Goal: Complete application form: Complete application form

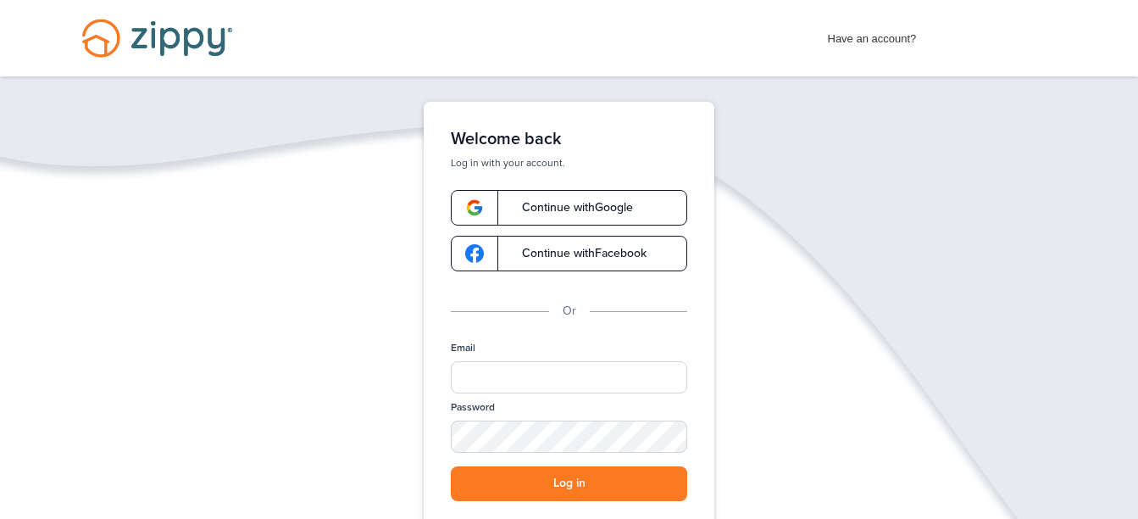
click at [572, 198] on link "Continue with Google" at bounding box center [569, 208] width 236 height 36
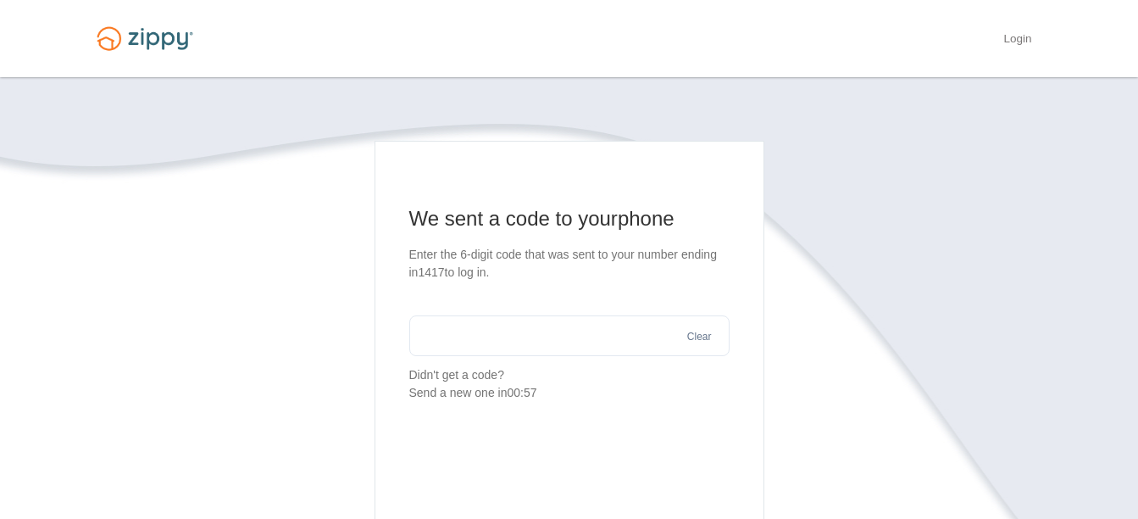
click at [480, 324] on input "text" at bounding box center [569, 335] width 320 height 41
type input "******"
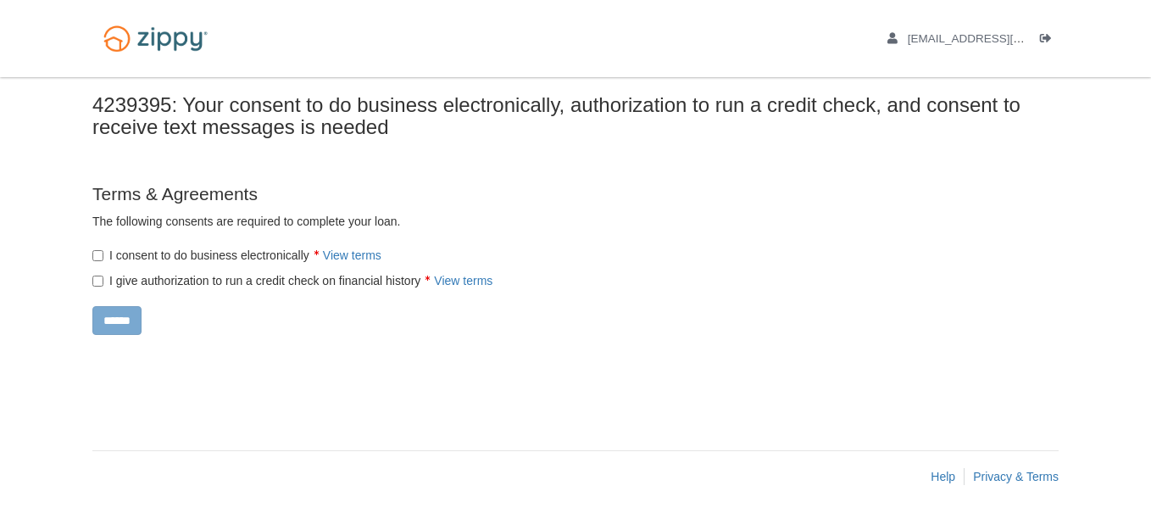
click at [103, 257] on label "I consent to do business electronically View terms" at bounding box center [236, 255] width 289 height 17
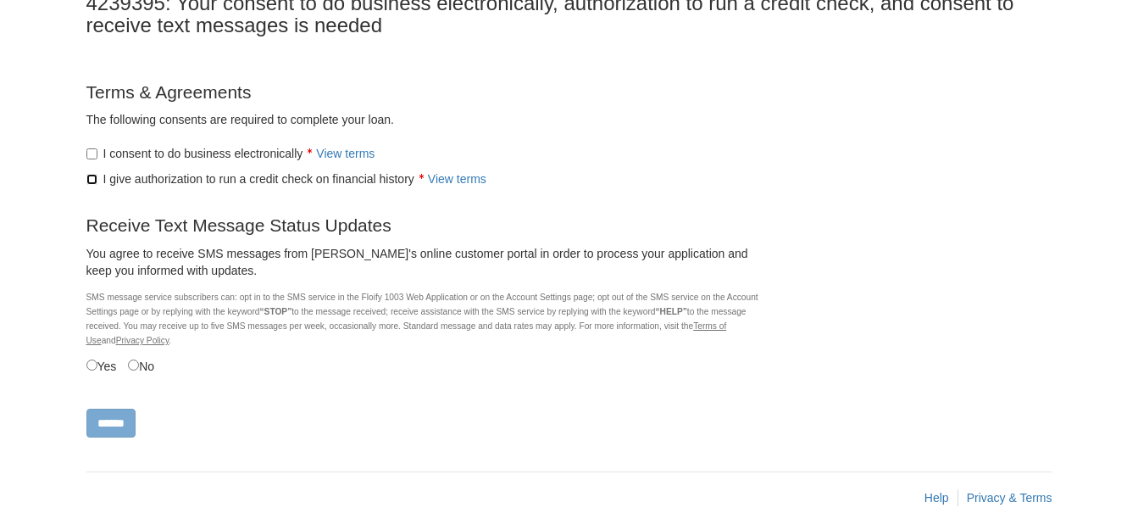
scroll to position [123, 0]
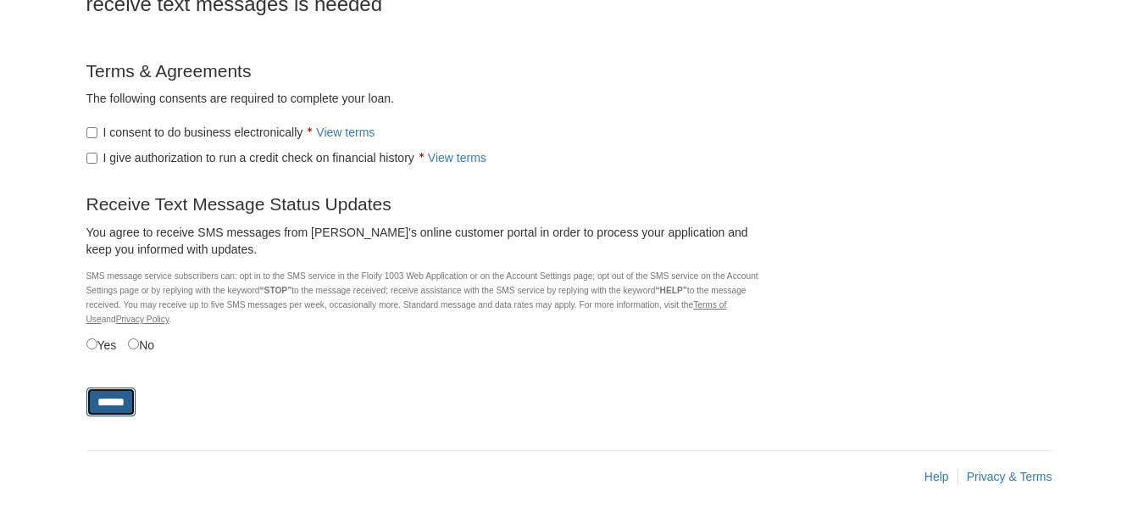
click at [108, 403] on input "******" at bounding box center [110, 401] width 49 height 29
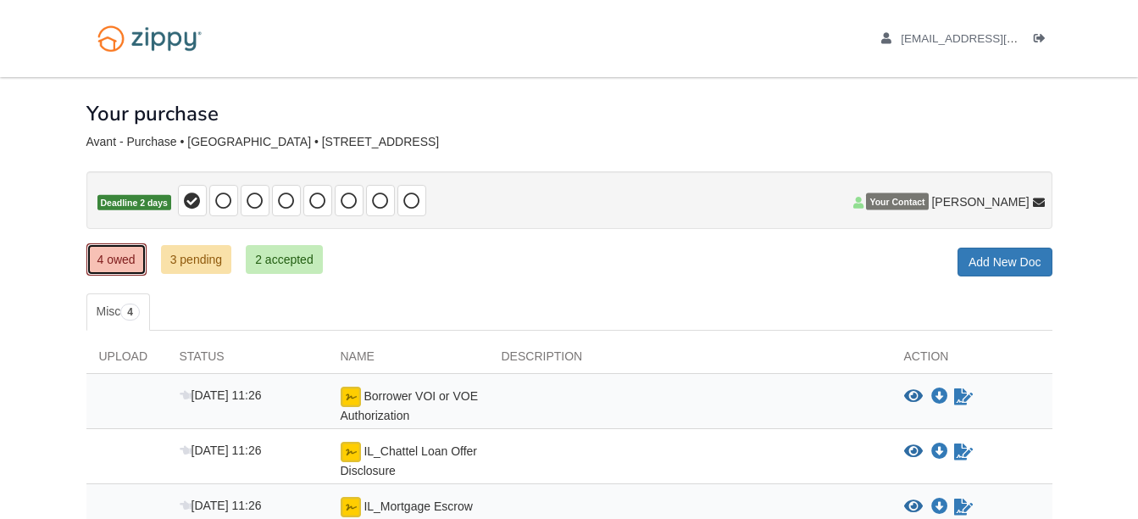
click at [123, 255] on link "4 owed" at bounding box center [116, 259] width 60 height 32
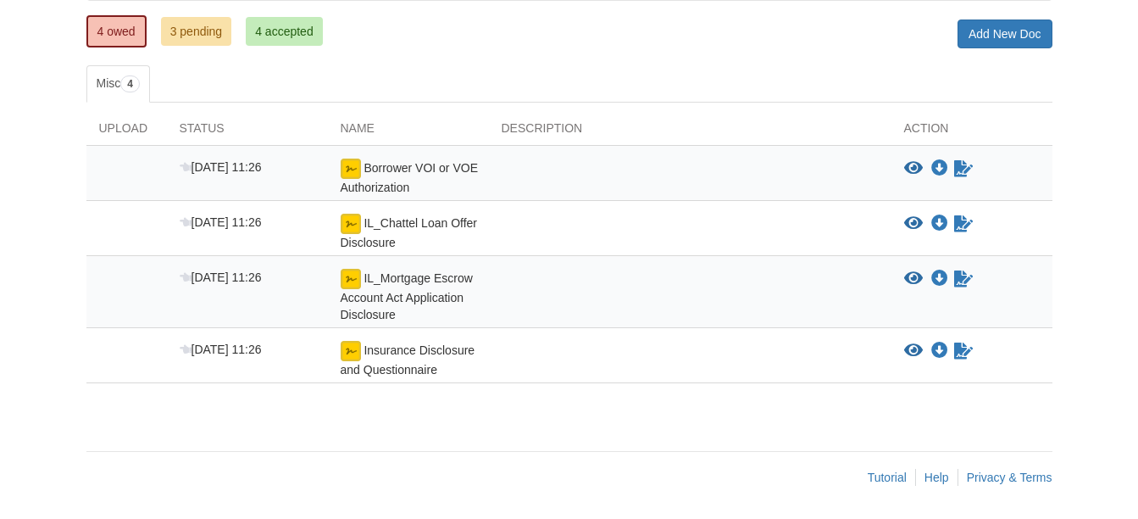
scroll to position [229, 0]
click at [916, 344] on icon "View Insurance Disclosure and Questionnaire" at bounding box center [913, 349] width 19 height 17
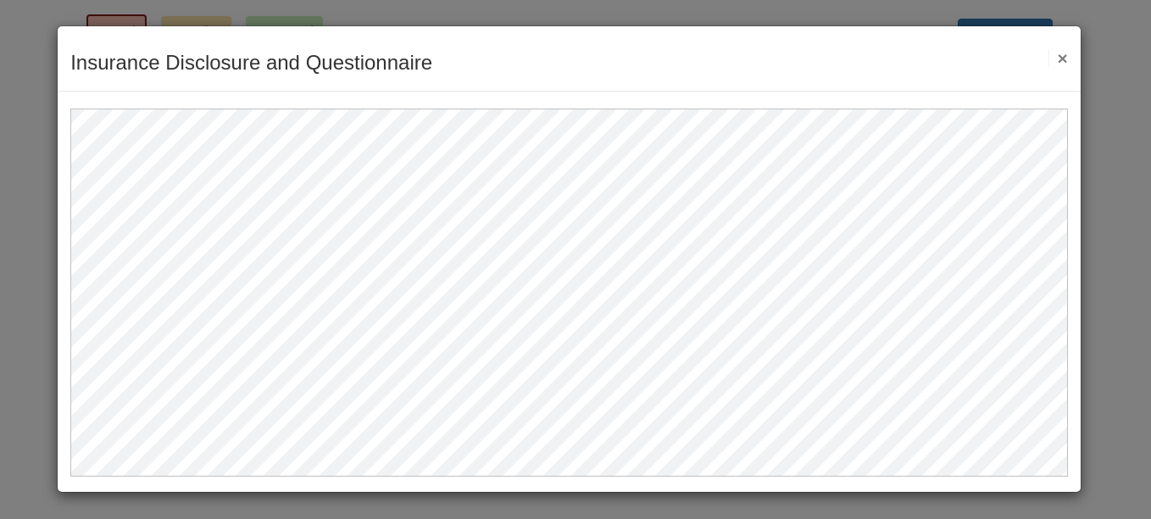
click at [1063, 58] on button "×" at bounding box center [1057, 58] width 19 height 18
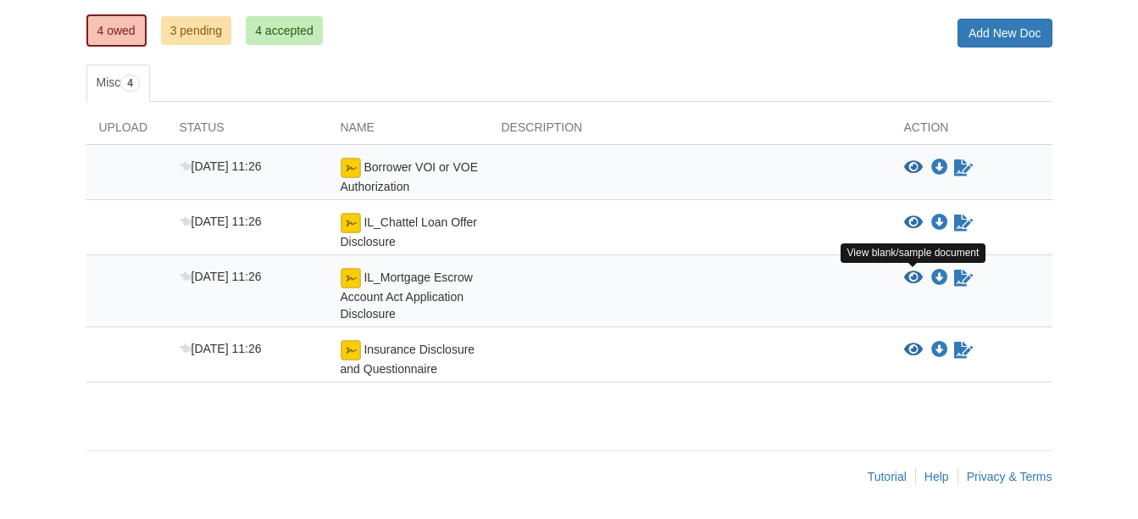
click at [913, 276] on icon "View IL_Mortgage Escrow Account Act Application Disclosure" at bounding box center [913, 277] width 19 height 17
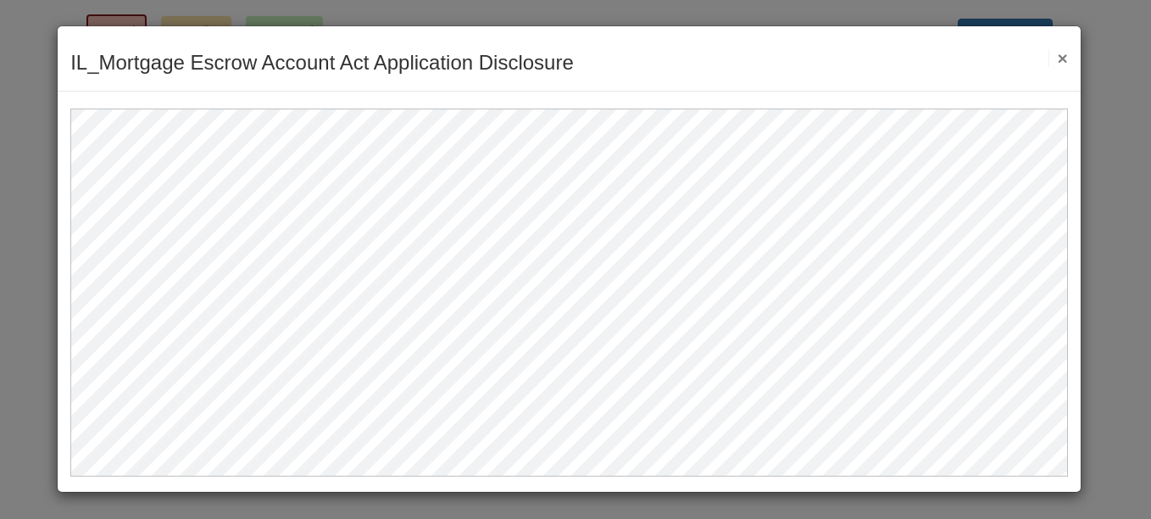
click at [1052, 61] on button "×" at bounding box center [1057, 58] width 19 height 18
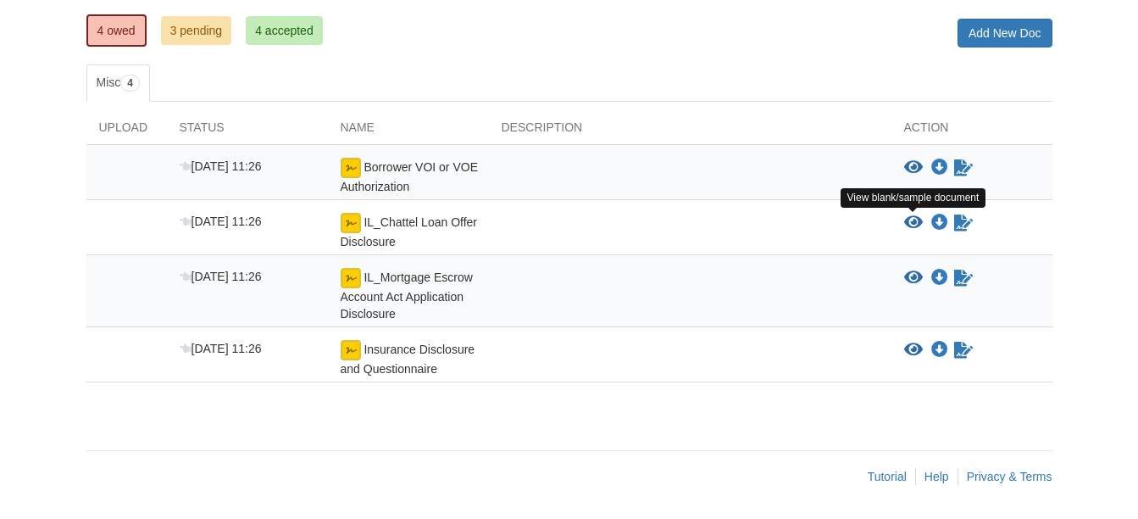
click at [909, 219] on icon "View IL_Chattel Loan Offer Disclosure" at bounding box center [913, 222] width 19 height 17
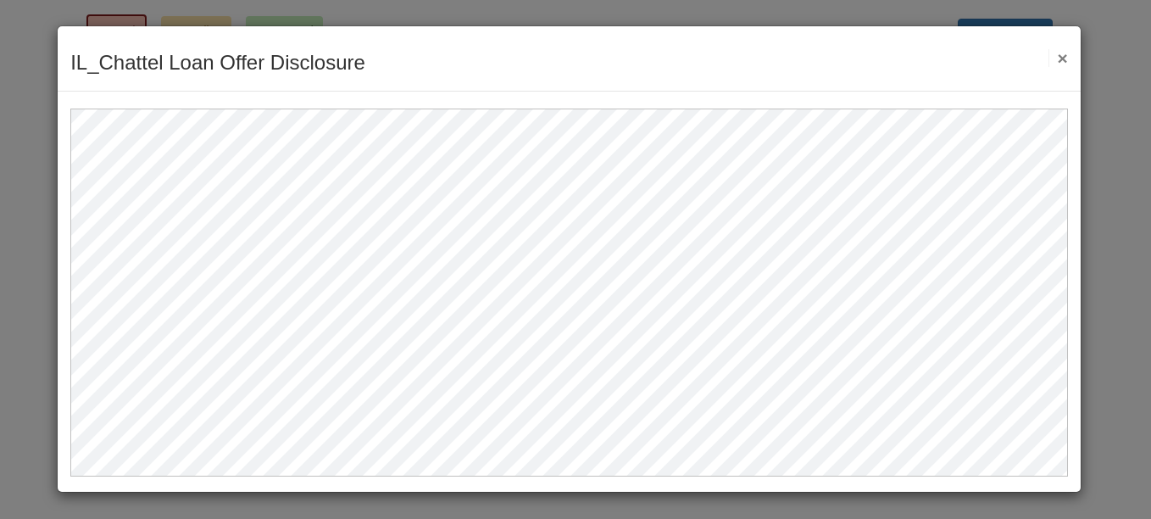
click at [1062, 54] on button "×" at bounding box center [1057, 58] width 19 height 18
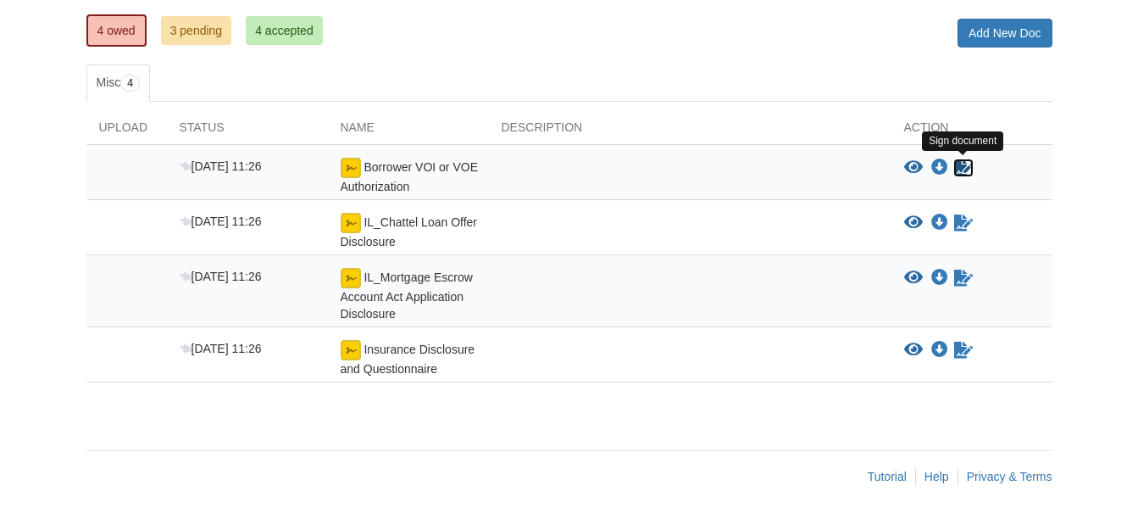
click at [963, 165] on icon "Sign Form" at bounding box center [963, 167] width 19 height 17
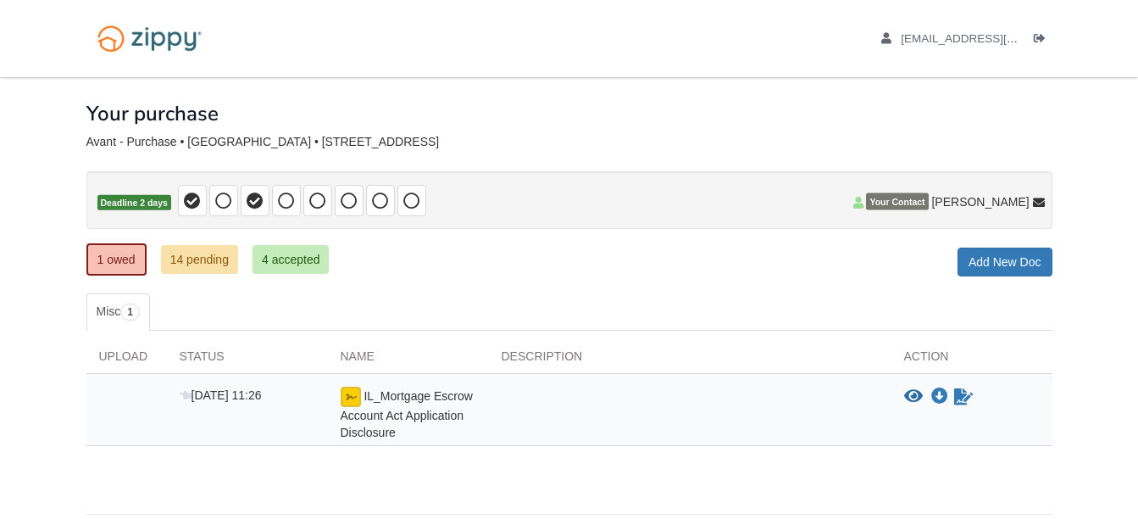
click at [406, 415] on span "IL_Mortgage Escrow Account Act Application Disclosure" at bounding box center [407, 414] width 132 height 50
click at [962, 390] on icon "Waiting for your co-borrower to e-sign" at bounding box center [963, 396] width 19 height 17
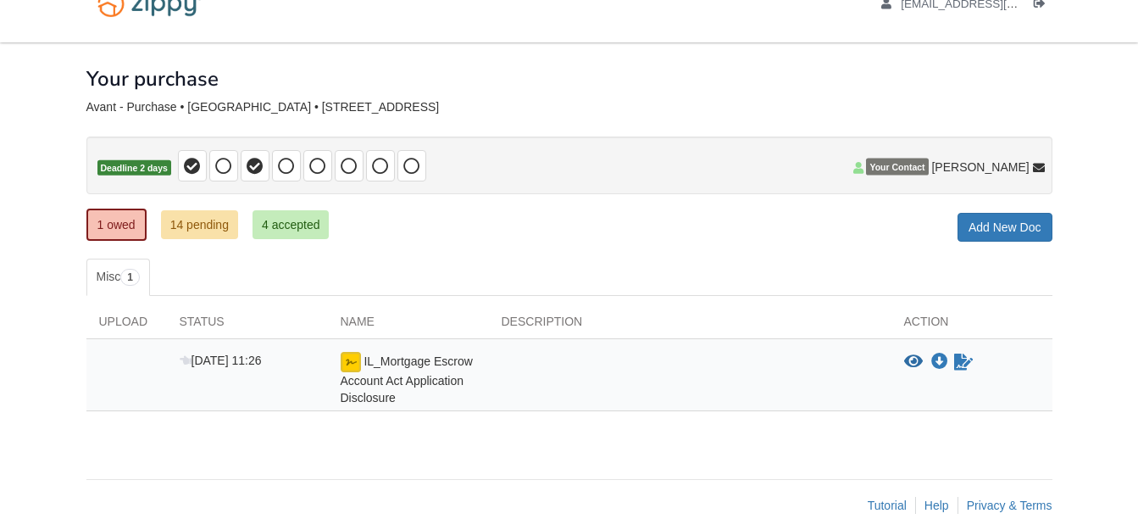
scroll to position [64, 0]
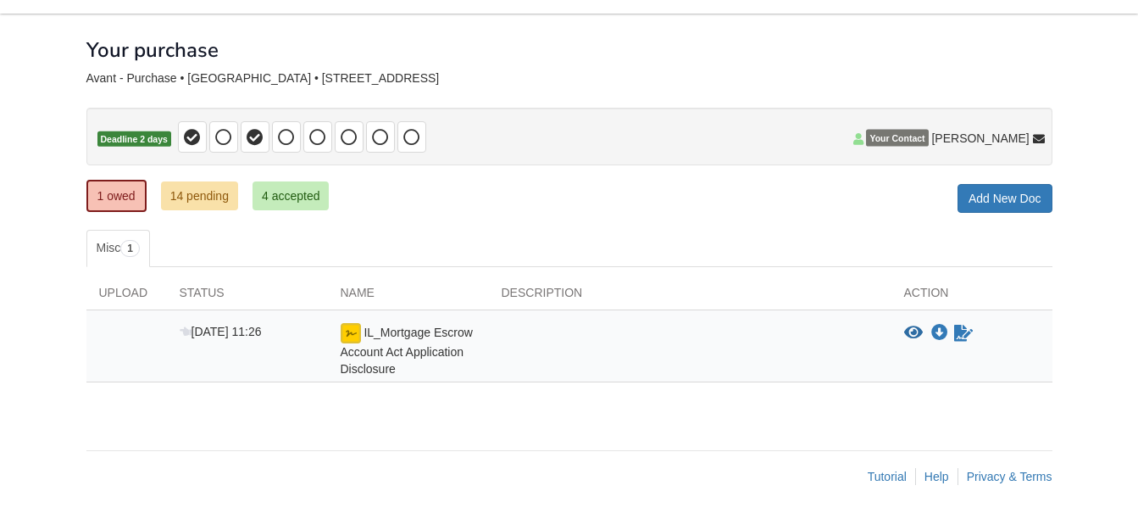
click at [410, 341] on div "IL_Mortgage Escrow Account Act Application Disclosure" at bounding box center [408, 350] width 161 height 54
click at [910, 330] on icon "View IL_Mortgage Escrow Account Act Application Disclosure" at bounding box center [913, 333] width 19 height 17
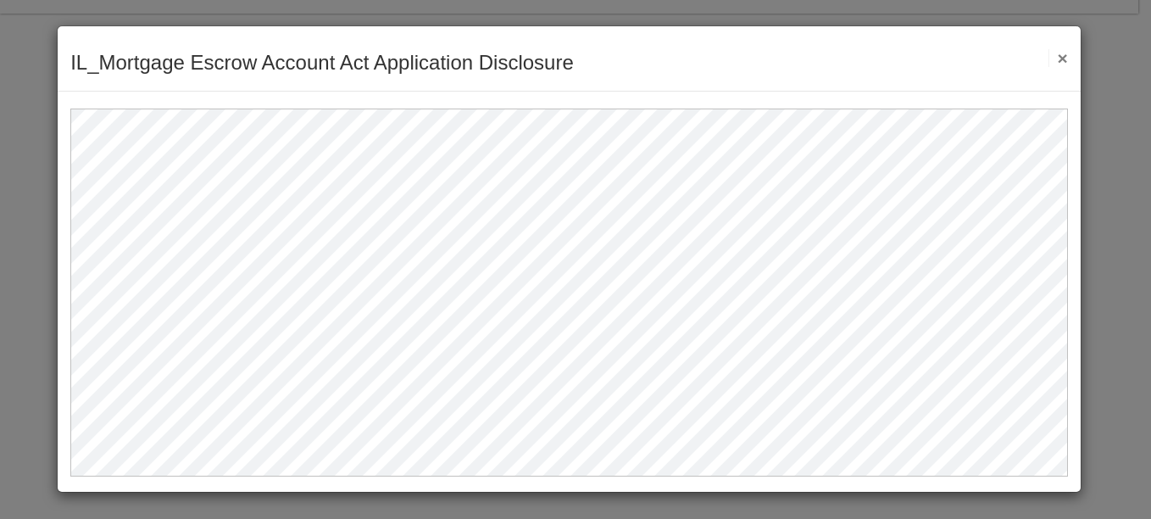
click at [1063, 60] on button "×" at bounding box center [1057, 58] width 19 height 18
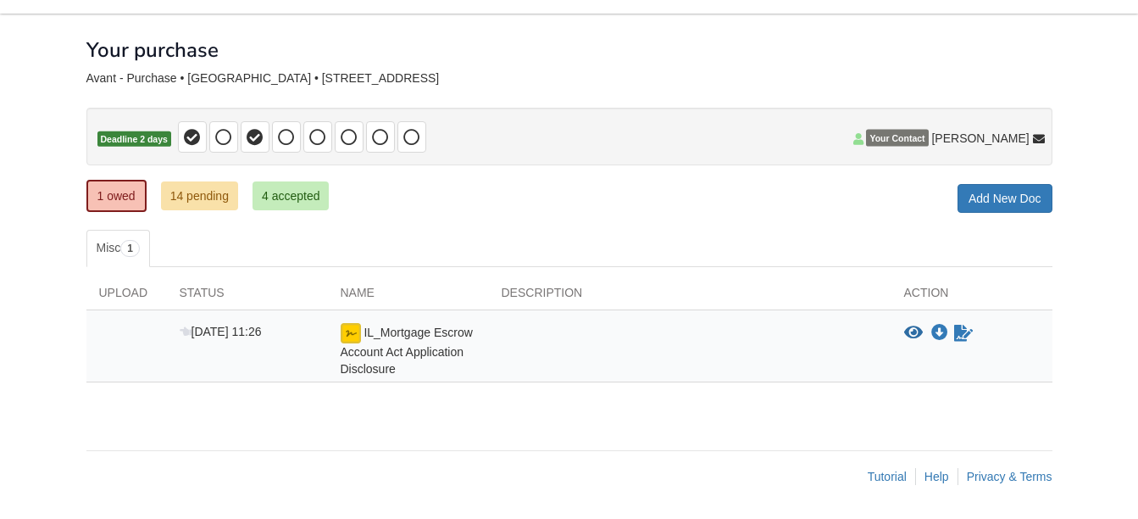
click at [275, 81] on div "Avant - Purchase • [GEOGRAPHIC_DATA] • [STREET_ADDRESS]" at bounding box center [569, 78] width 966 height 14
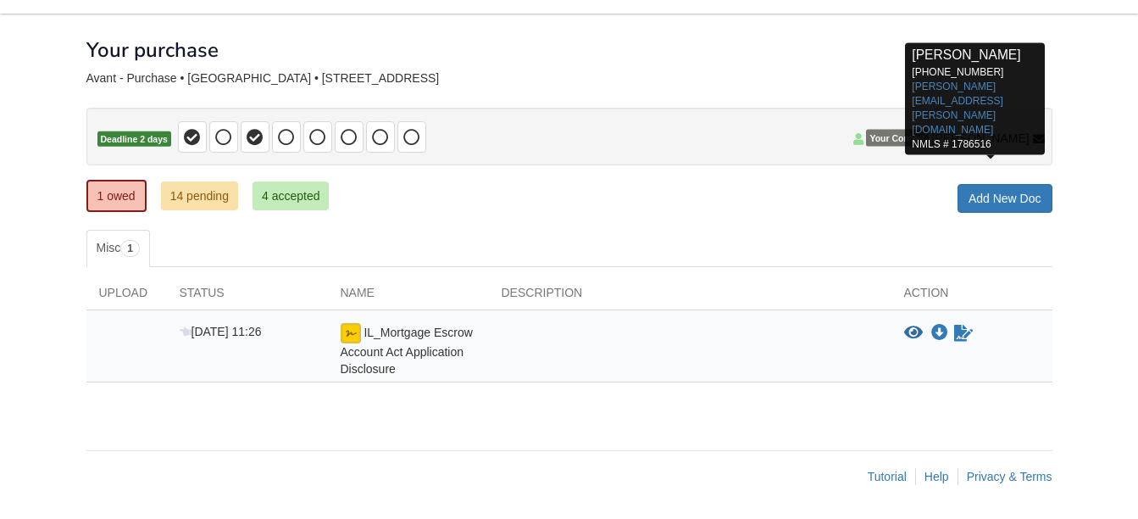
click at [1033, 136] on icon at bounding box center [1039, 140] width 12 height 12
